Goal: Navigation & Orientation: Find specific page/section

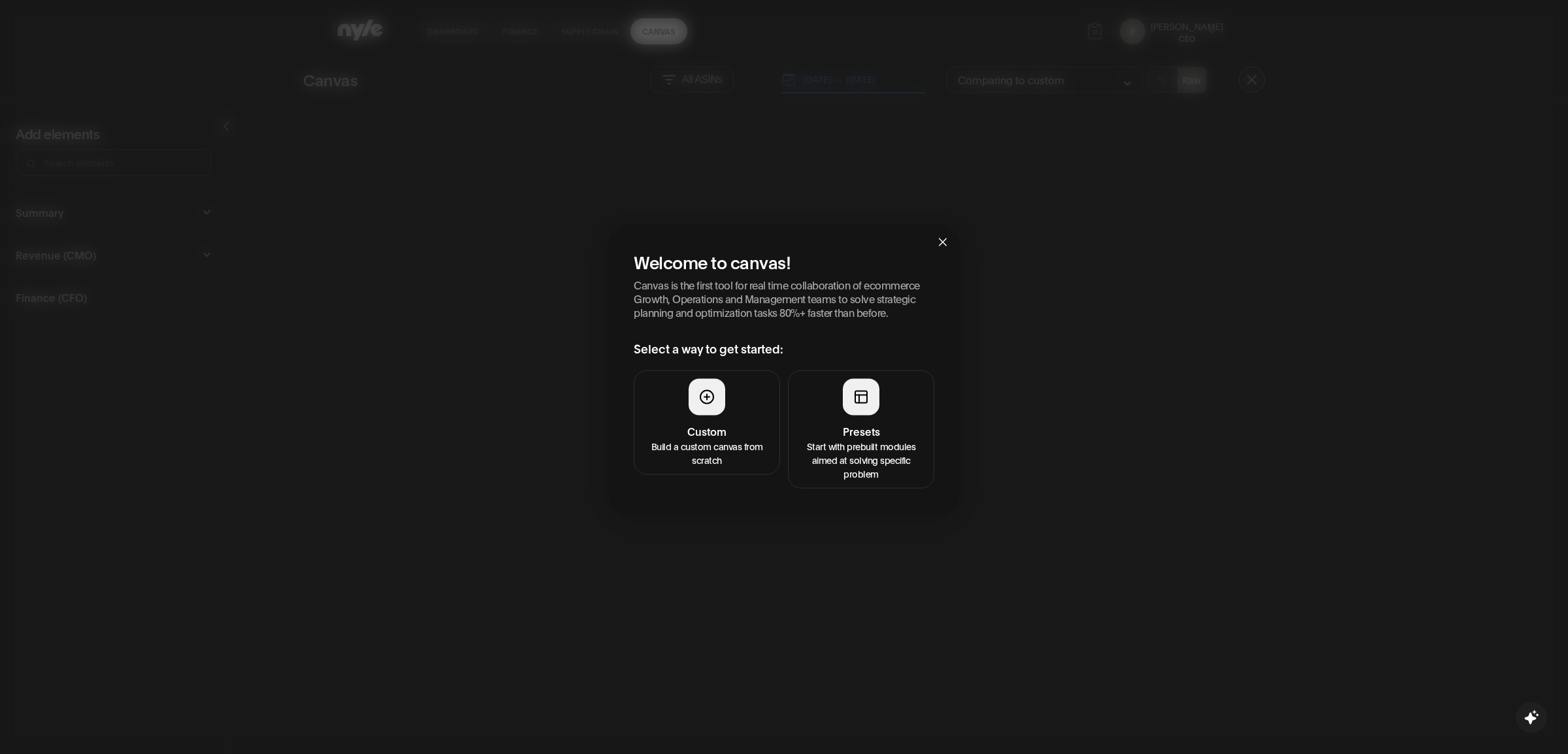
click at [887, 395] on button "Presets Start with prebuilt modules aimed at solving specific problem" at bounding box center [861, 429] width 146 height 118
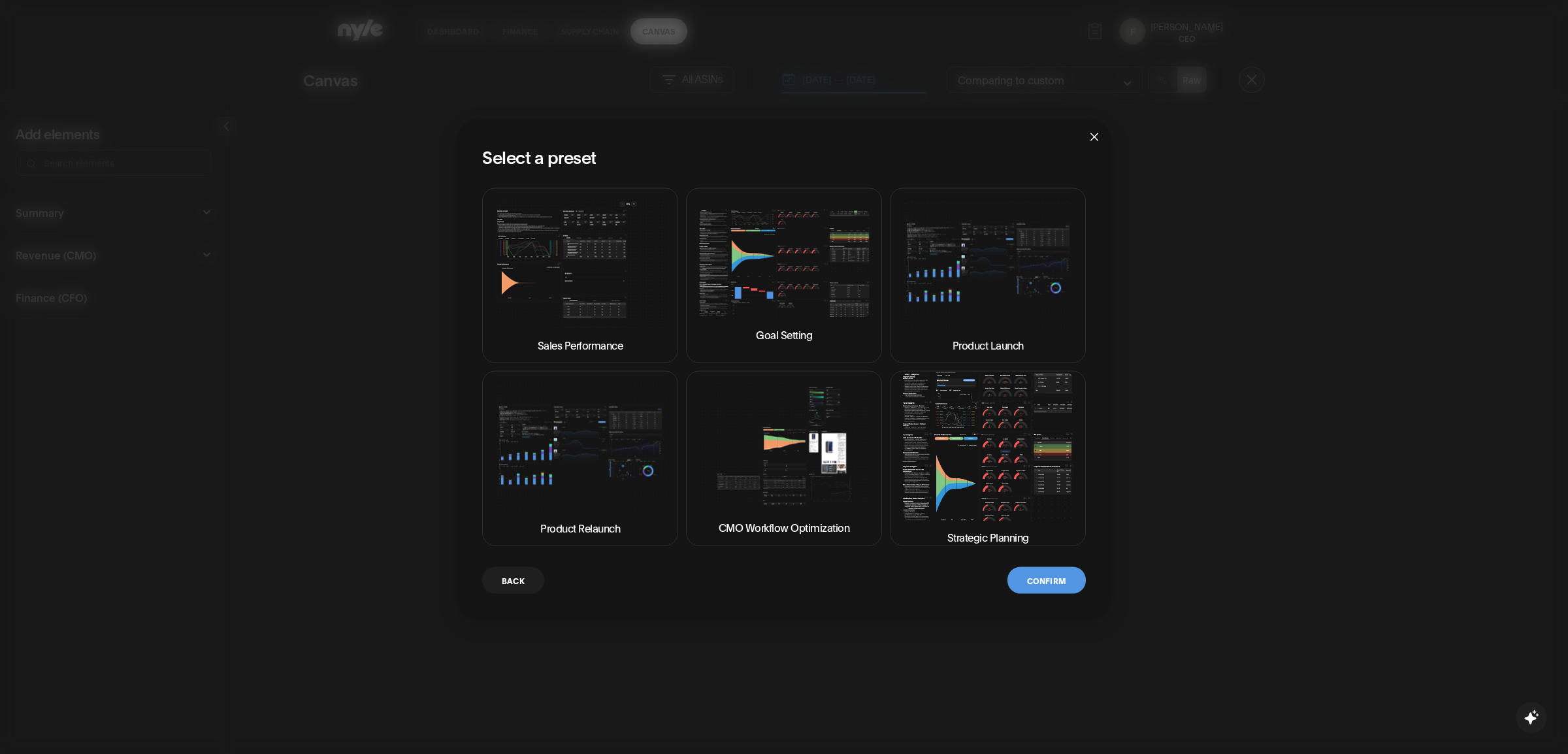
click at [961, 414] on img at bounding box center [988, 446] width 174 height 148
click at [1046, 577] on button "Confirm" at bounding box center [1047, 581] width 79 height 27
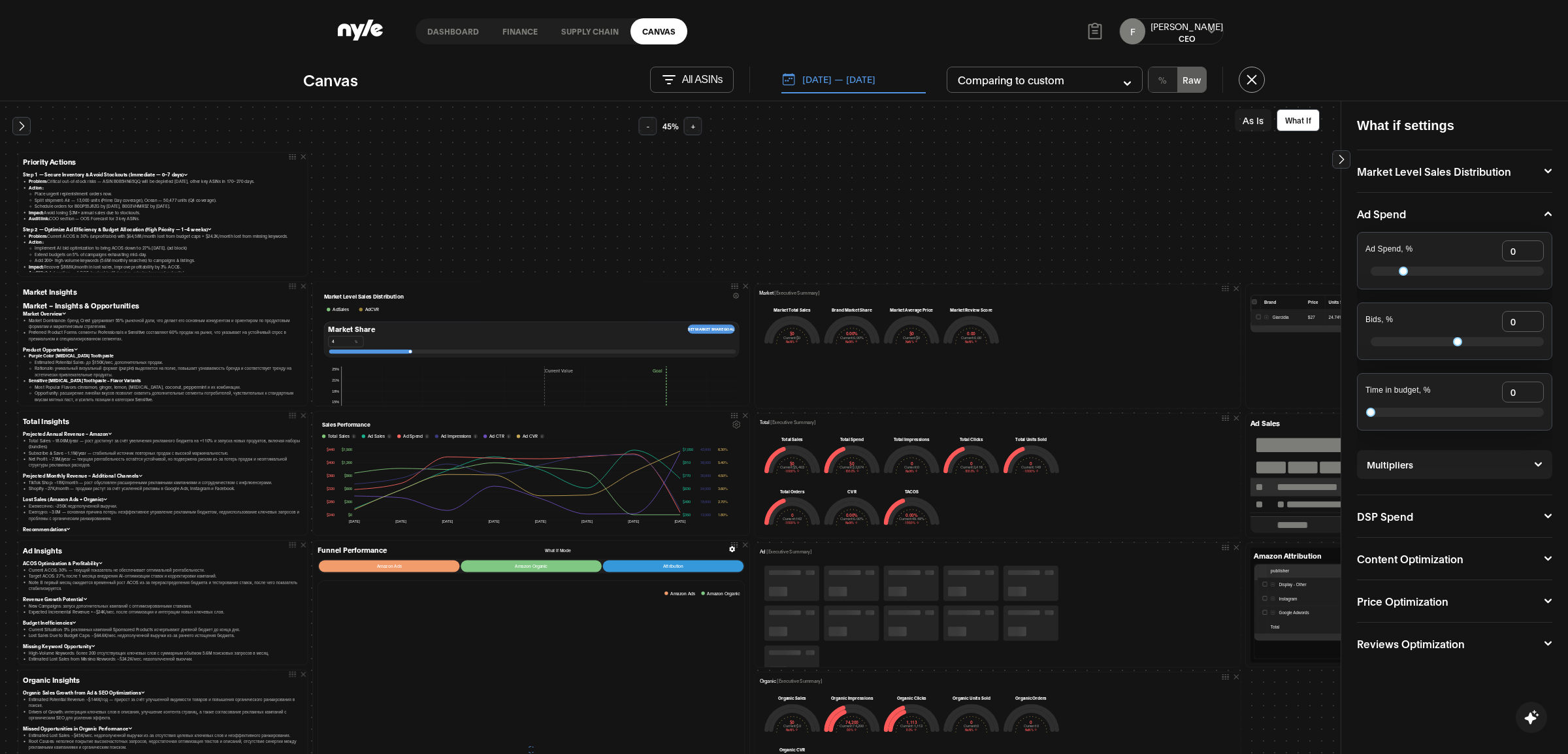
click at [1096, 31] on icon at bounding box center [1095, 31] width 19 height 19
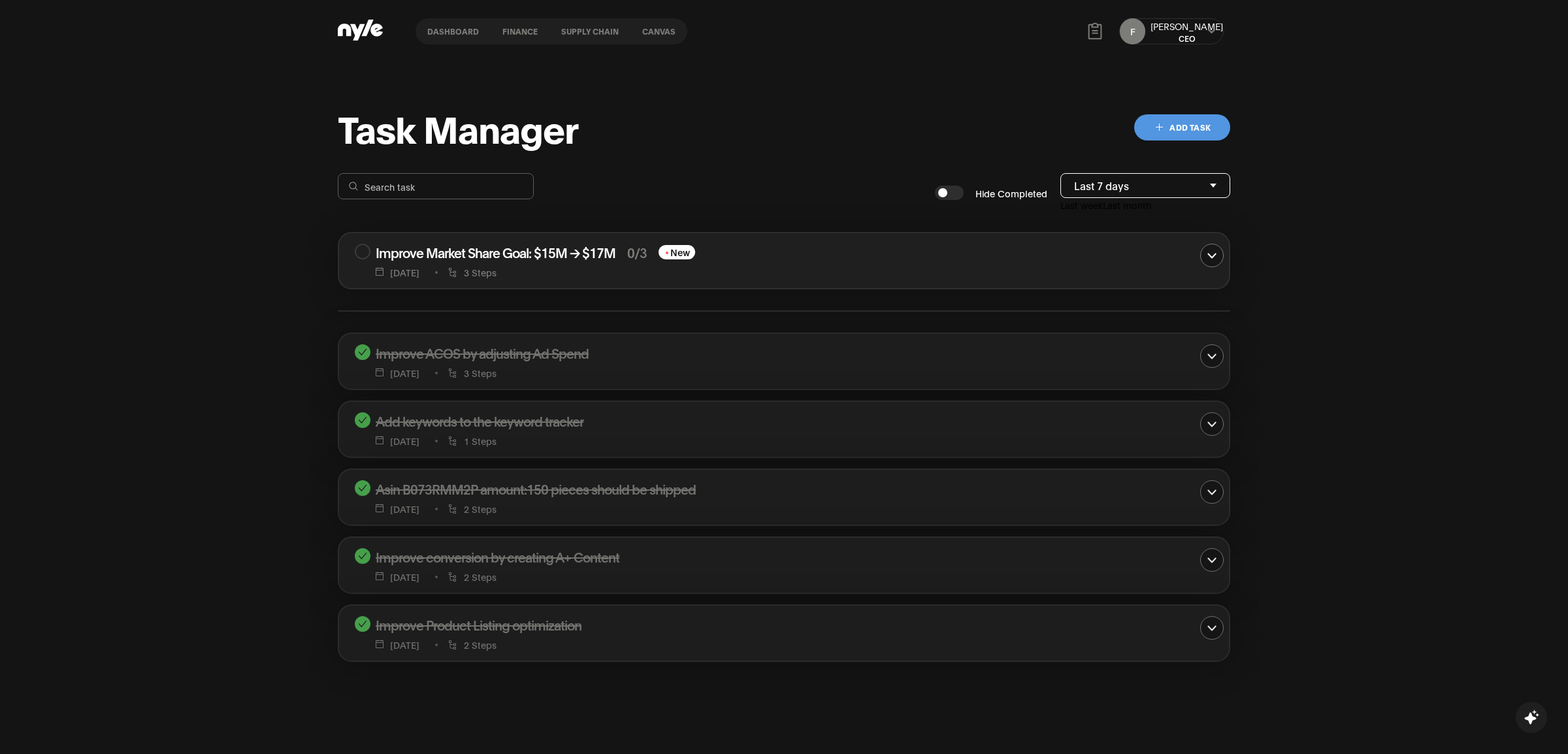
click at [446, 30] on link "Dashboard" at bounding box center [453, 31] width 75 height 26
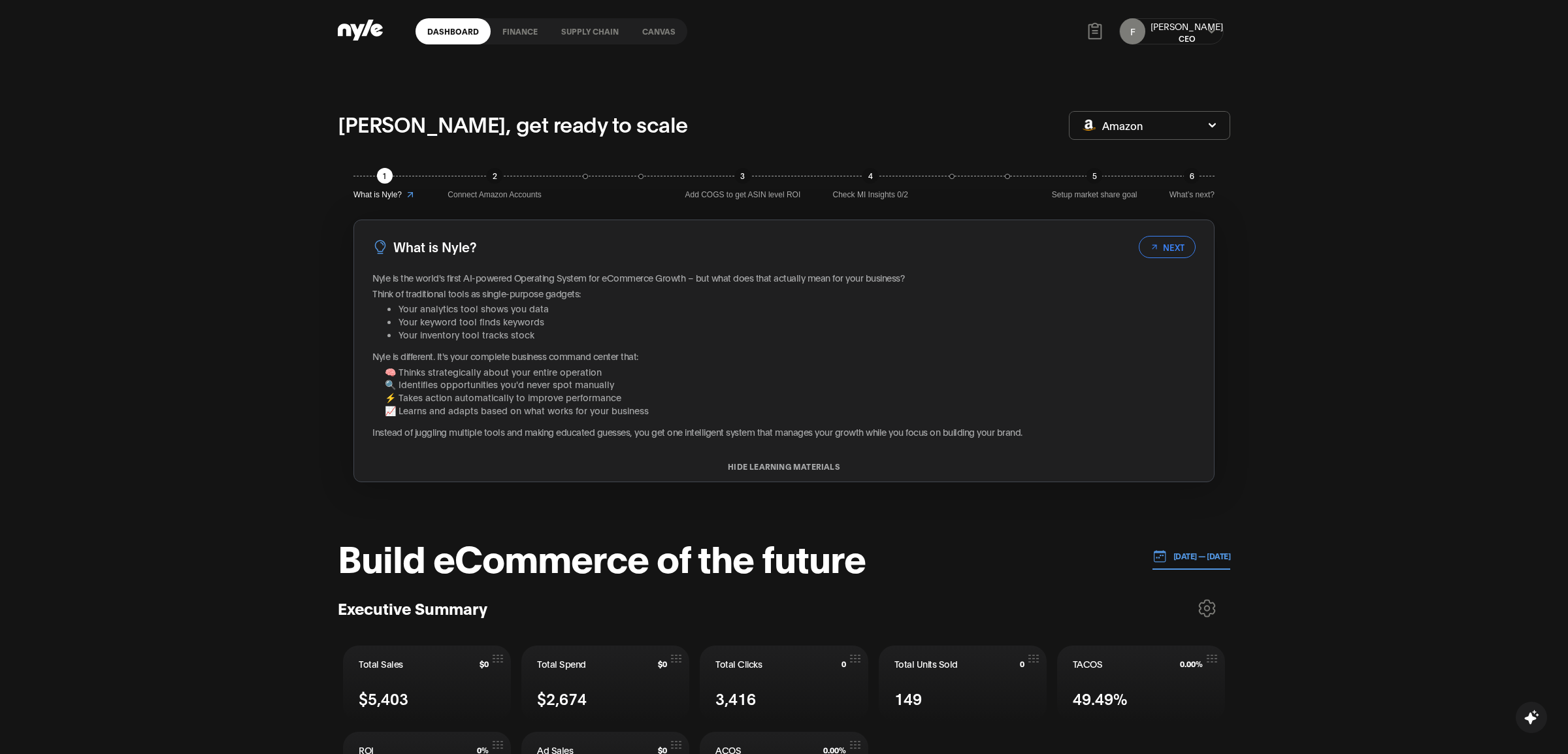
click at [526, 125] on p "[PERSON_NAME], get ready to scale" at bounding box center [512, 123] width 350 height 31
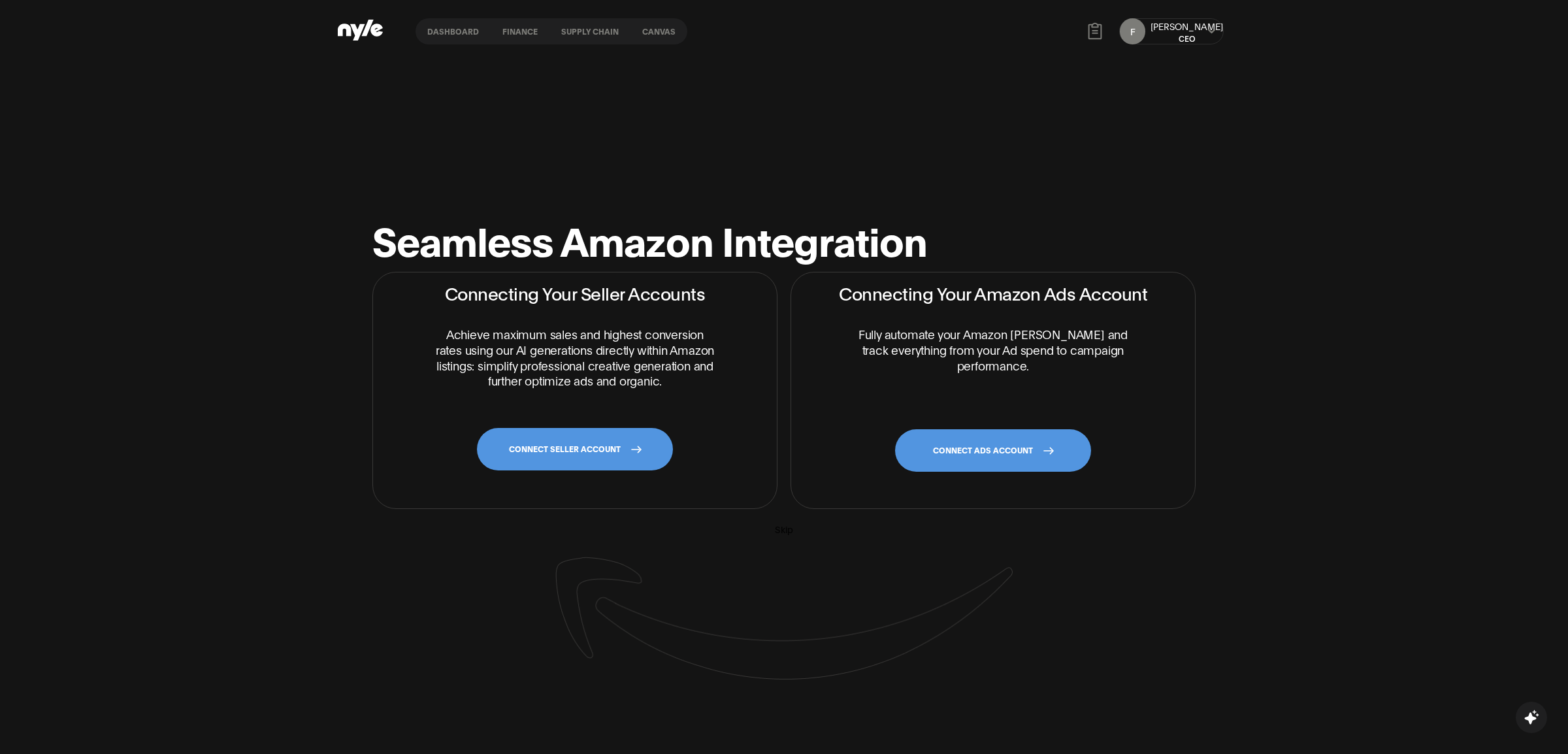
click at [441, 34] on link "Dashboard" at bounding box center [453, 31] width 75 height 26
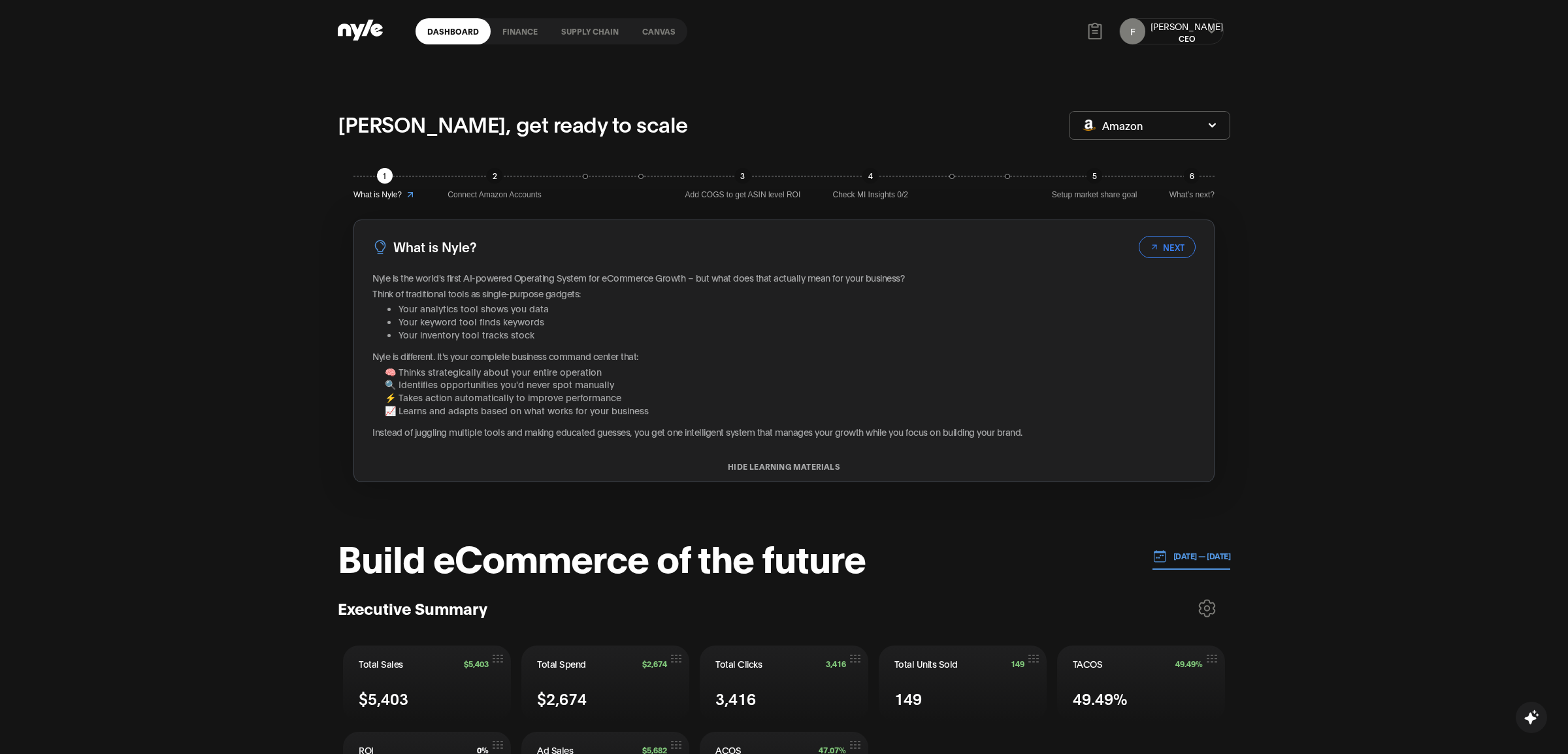
click at [547, 133] on p "[PERSON_NAME], get ready to scale" at bounding box center [512, 123] width 350 height 31
